Goal: Information Seeking & Learning: Find specific fact

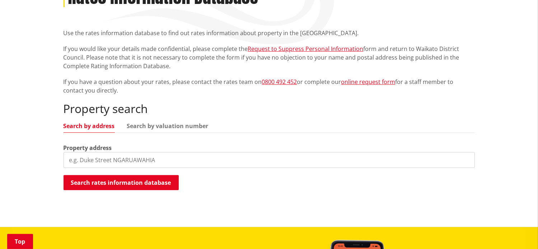
scroll to position [150, 0]
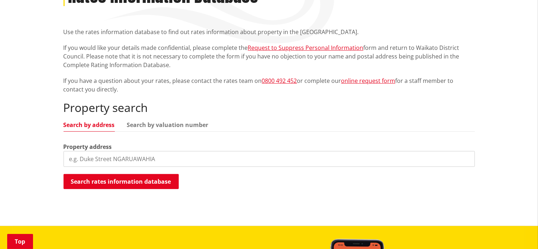
click at [70, 151] on input "search" at bounding box center [269, 159] width 411 height 16
type input "1"
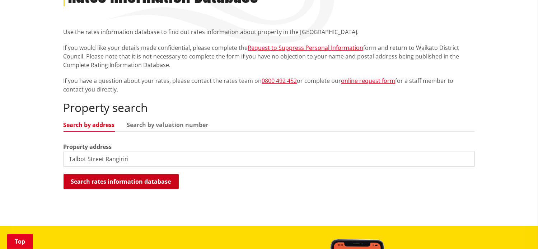
type input "Talbot Street Rangiriri"
click at [111, 174] on button "Search rates information database" at bounding box center [121, 181] width 115 height 15
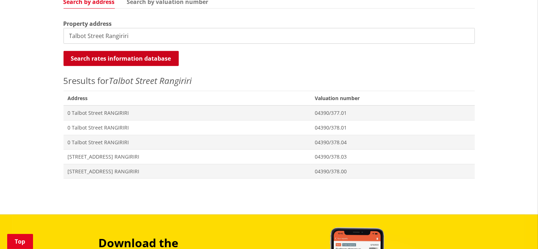
scroll to position [275, 0]
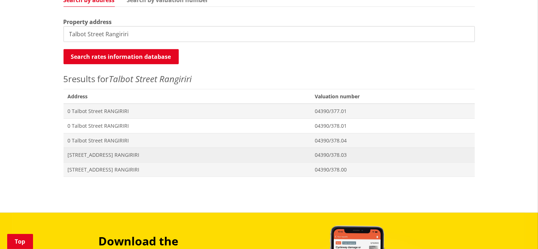
click at [98, 151] on span "[STREET_ADDRESS] RANGIRIRI" at bounding box center [187, 154] width 238 height 7
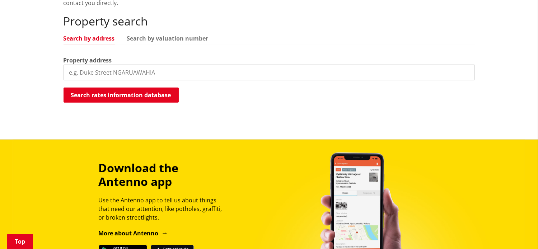
scroll to position [234, 0]
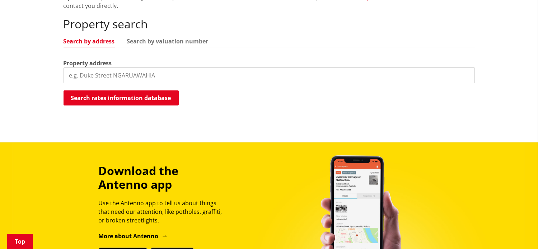
click at [84, 67] on input "search" at bounding box center [269, 75] width 411 height 16
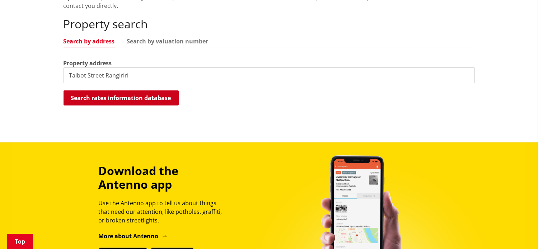
type input "Talbot Street Rangiriri"
click at [111, 90] on button "Search rates information database" at bounding box center [121, 97] width 115 height 15
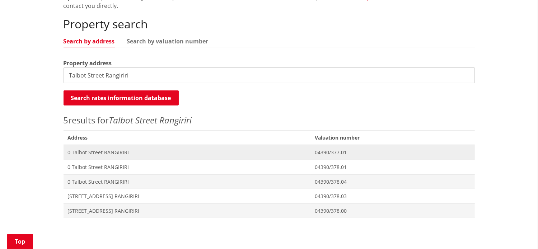
click at [104, 149] on span "0 Talbot Street RANGIRIRI" at bounding box center [187, 152] width 238 height 7
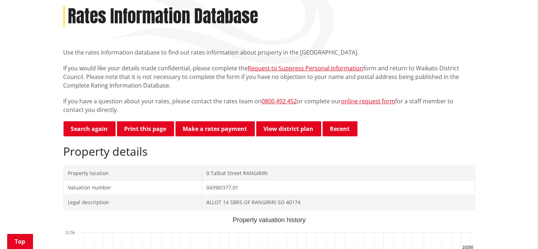
scroll to position [130, 0]
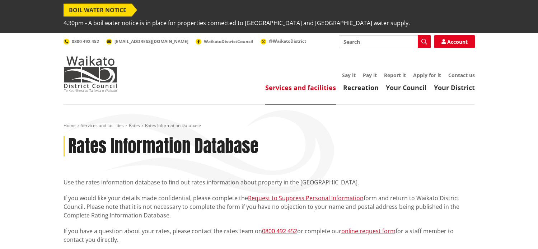
scroll to position [234, 0]
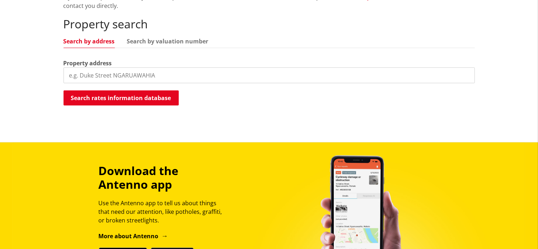
click at [86, 67] on input "search" at bounding box center [269, 75] width 411 height 16
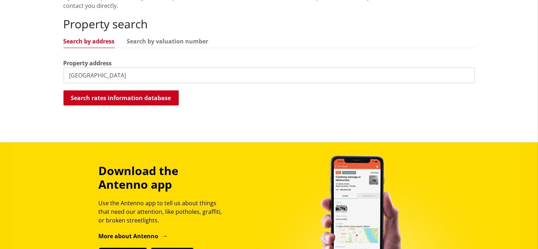
type input "Talbot Street"
click at [122, 90] on button "Search rates information database" at bounding box center [121, 97] width 115 height 15
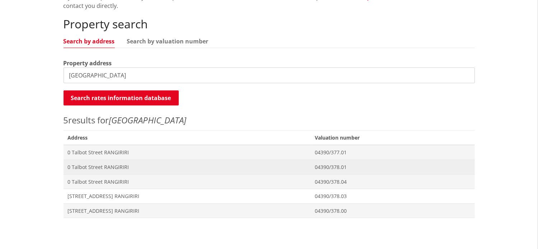
click at [112, 164] on span "0 Talbot Street RANGIRIRI" at bounding box center [187, 167] width 238 height 7
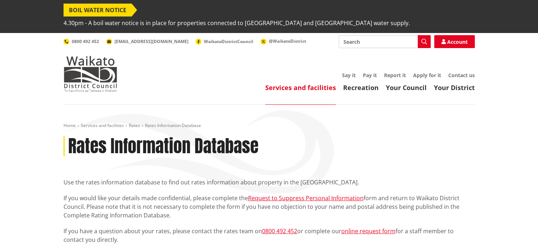
scroll to position [234, 0]
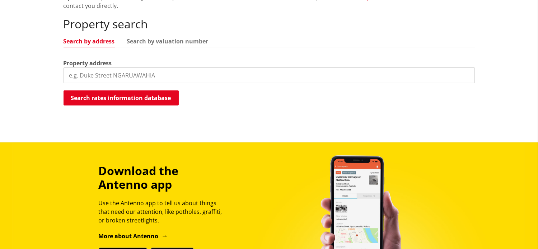
click at [90, 67] on input "search" at bounding box center [269, 75] width 411 height 16
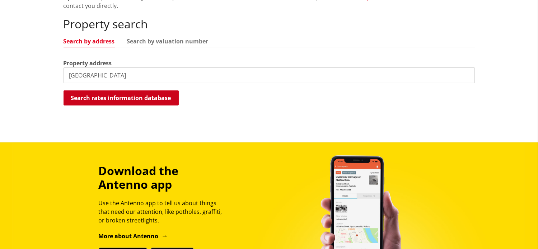
type input "talbot Street"
click at [109, 90] on button "Search rates information database" at bounding box center [121, 97] width 115 height 15
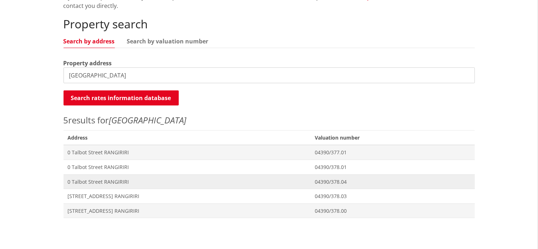
click at [117, 178] on span "0 Talbot Street RANGIRIRI" at bounding box center [187, 181] width 238 height 7
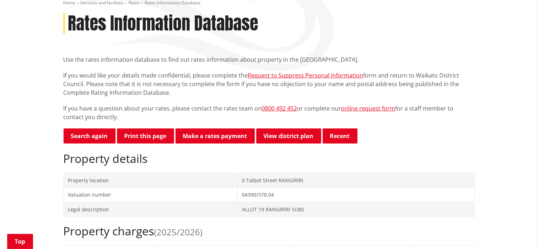
scroll to position [122, 0]
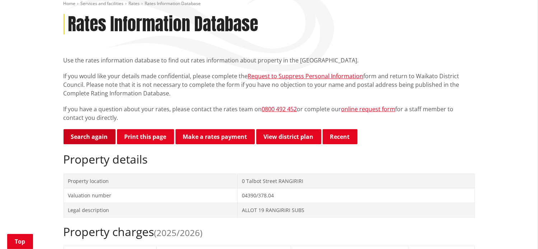
click at [95, 129] on link "Search again" at bounding box center [90, 136] width 52 height 15
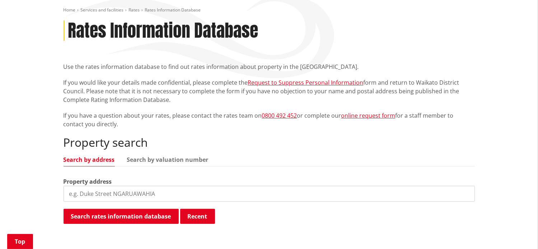
scroll to position [116, 0]
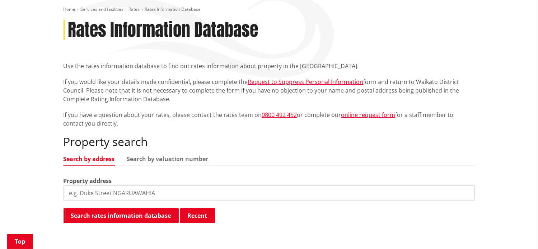
click at [75, 185] on input "search" at bounding box center [269, 193] width 411 height 16
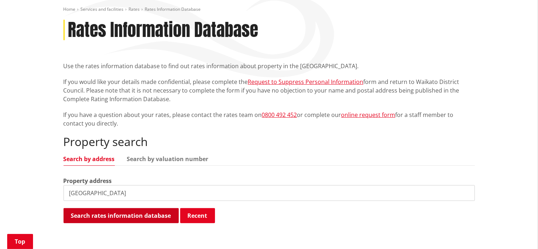
type input "Talbot Street"
click at [127, 208] on button "Search rates information database" at bounding box center [121, 215] width 115 height 15
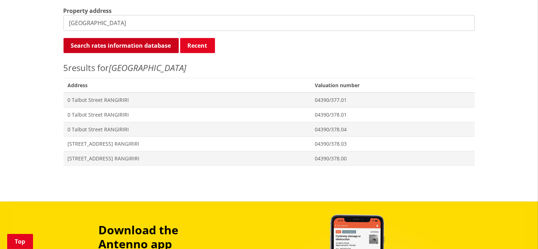
scroll to position [287, 0]
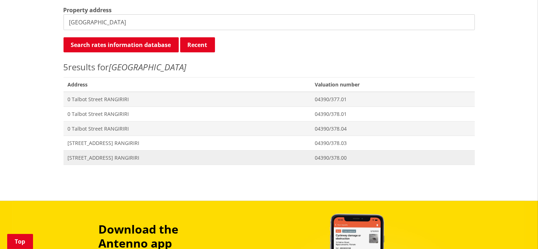
click at [109, 154] on span "[STREET_ADDRESS] RANGIRIRI" at bounding box center [187, 157] width 238 height 7
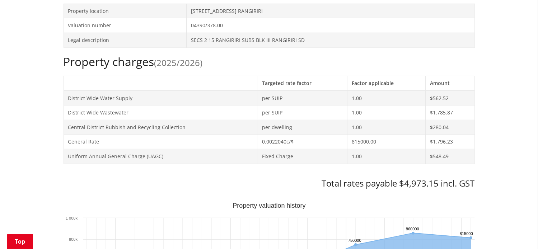
scroll to position [292, 0]
